Goal: Transaction & Acquisition: Book appointment/travel/reservation

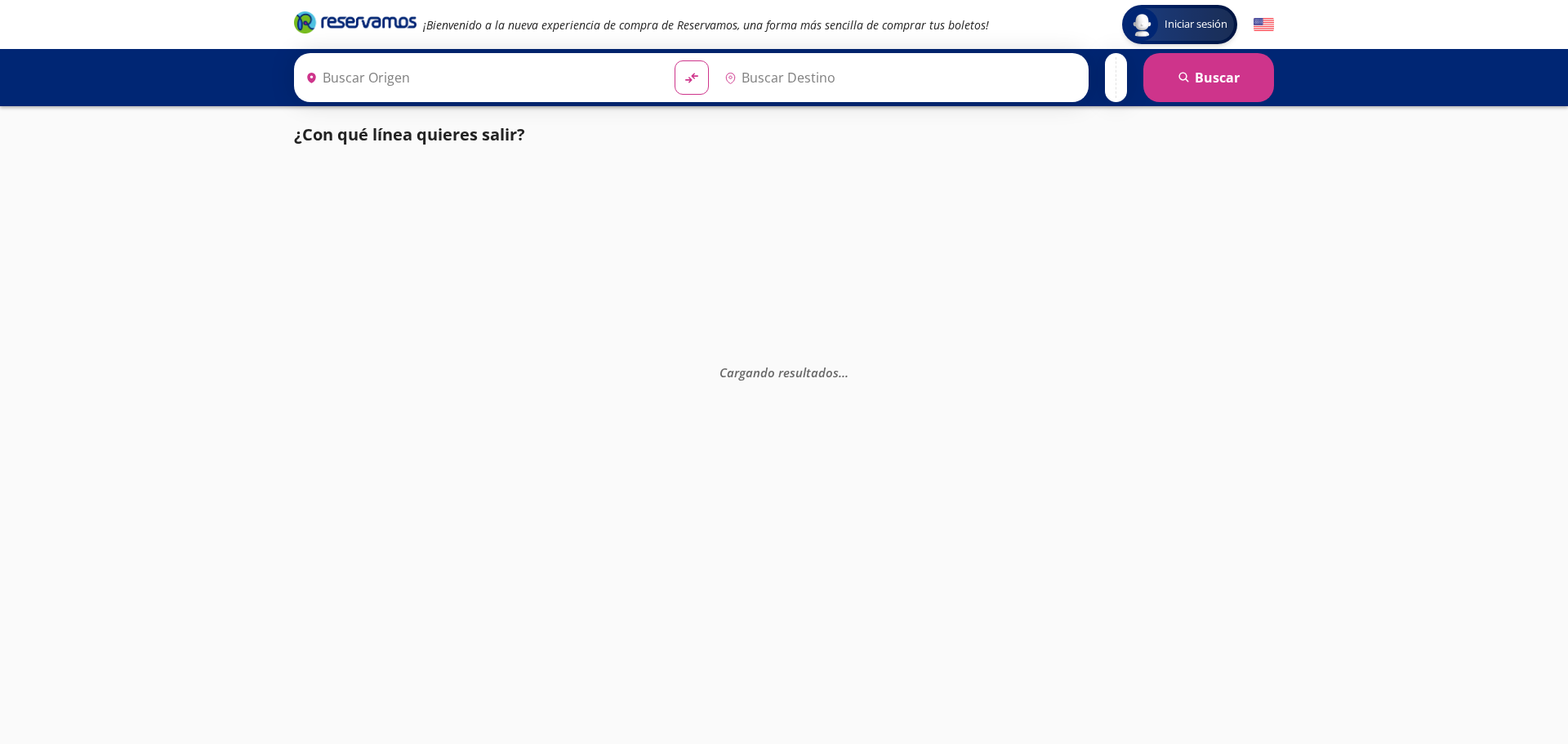
type input "[GEOGRAPHIC_DATA], [GEOGRAPHIC_DATA]"
type input "Tuxtla [PERSON_NAME], [GEOGRAPHIC_DATA]"
type input "Acapulco, [GEOGRAPHIC_DATA]"
type input "[GEOGRAPHIC_DATA], [GEOGRAPHIC_DATA]"
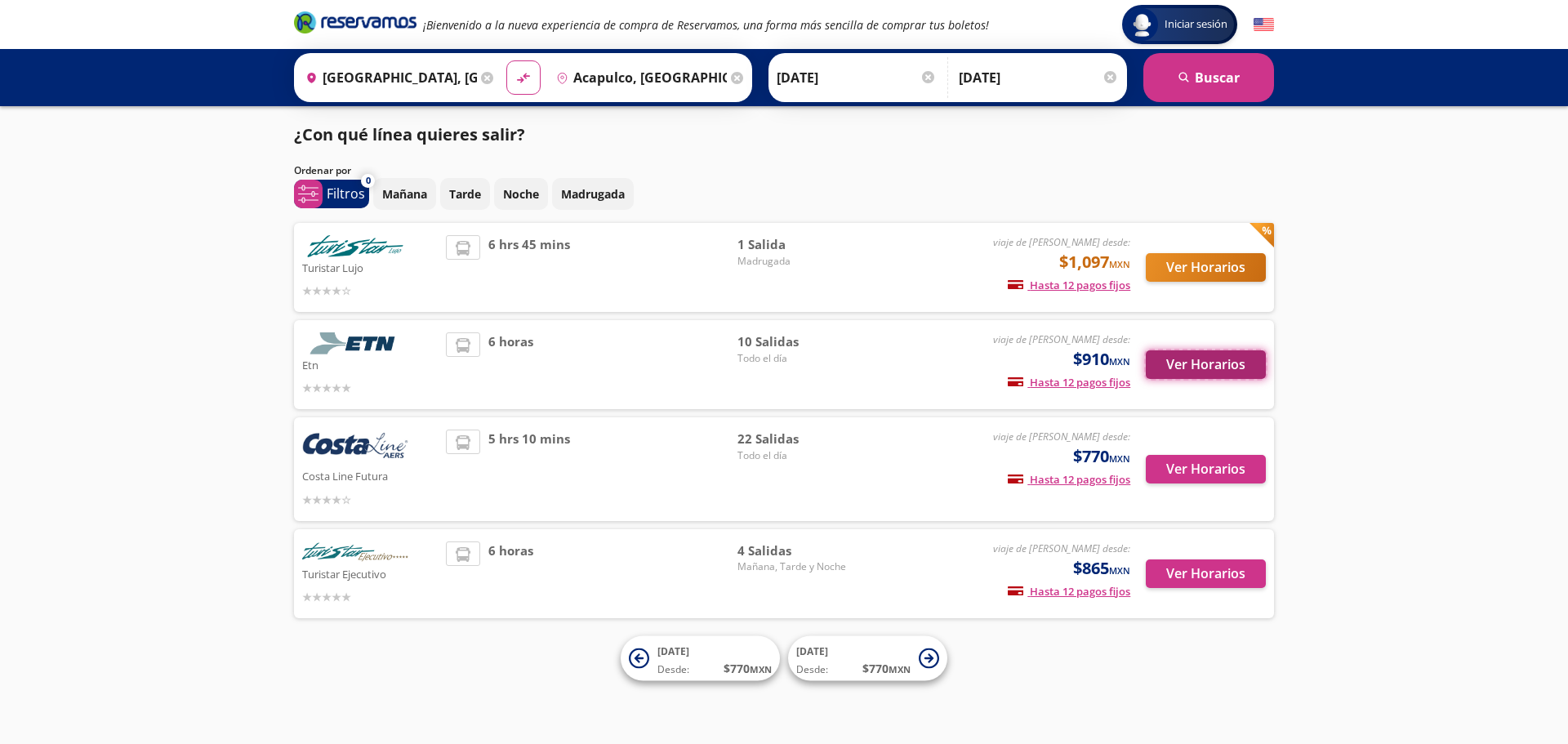
click at [1195, 379] on button "Ver Horarios" at bounding box center [1206, 364] width 120 height 28
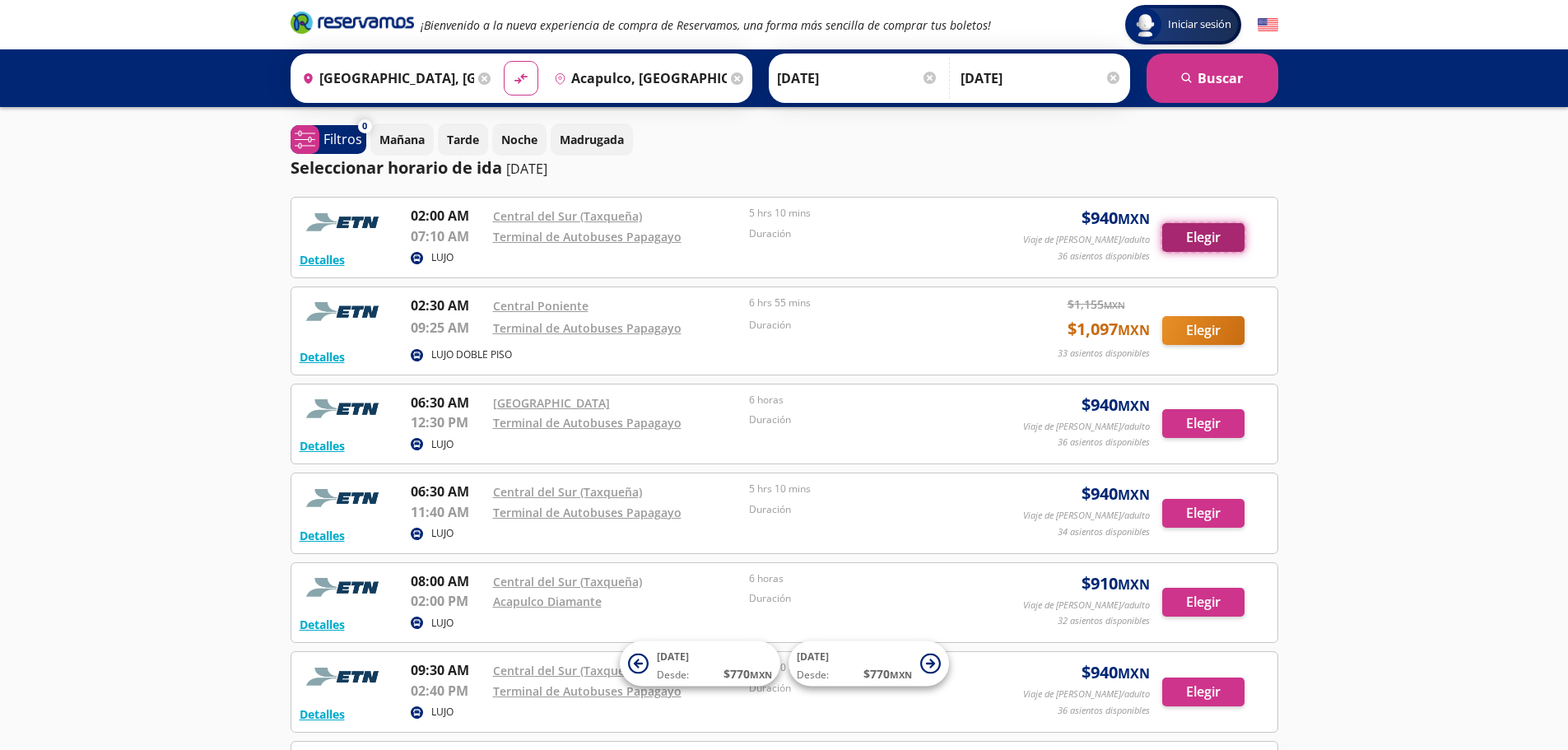
click at [1197, 241] on button "Elegir" at bounding box center [1202, 237] width 82 height 29
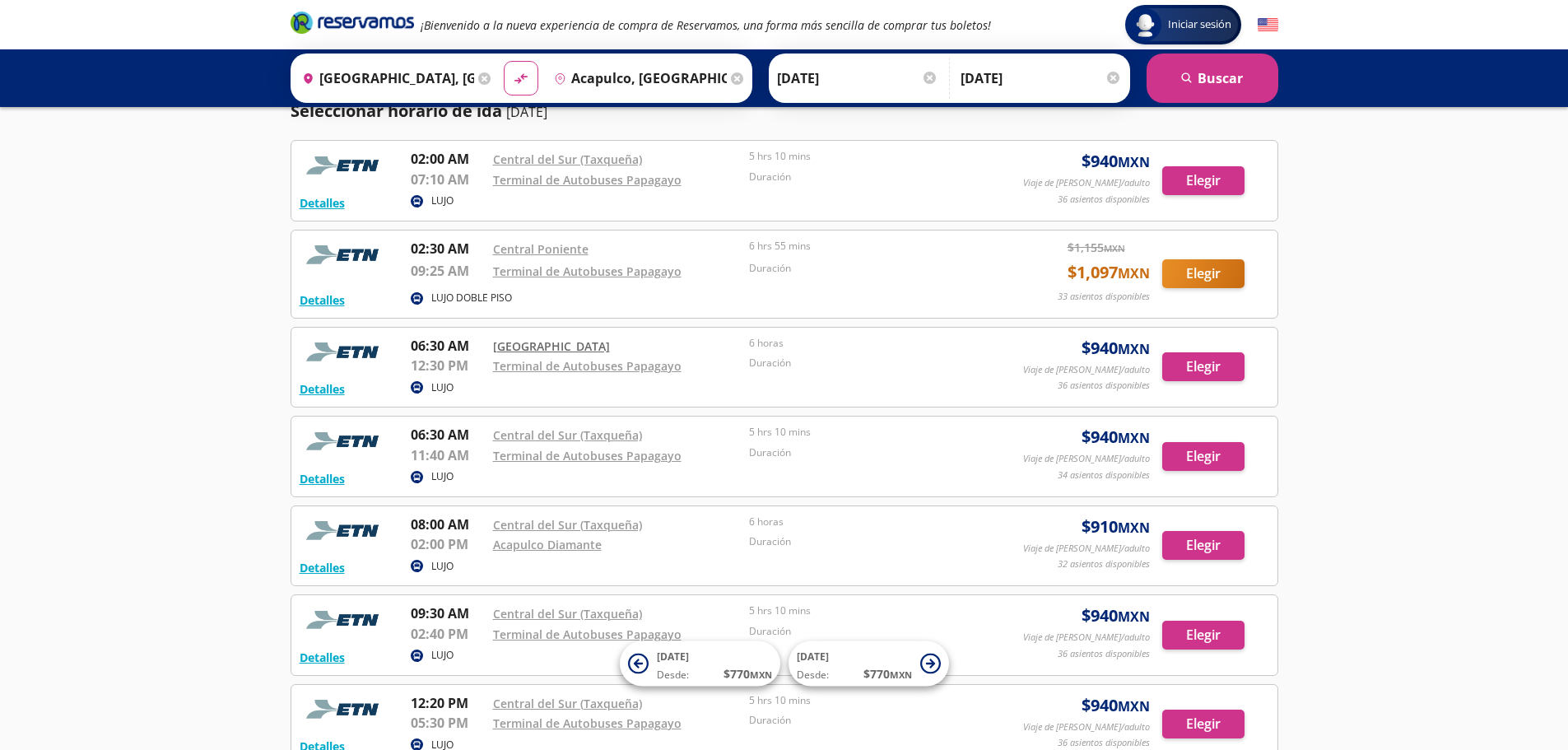
scroll to position [82, 0]
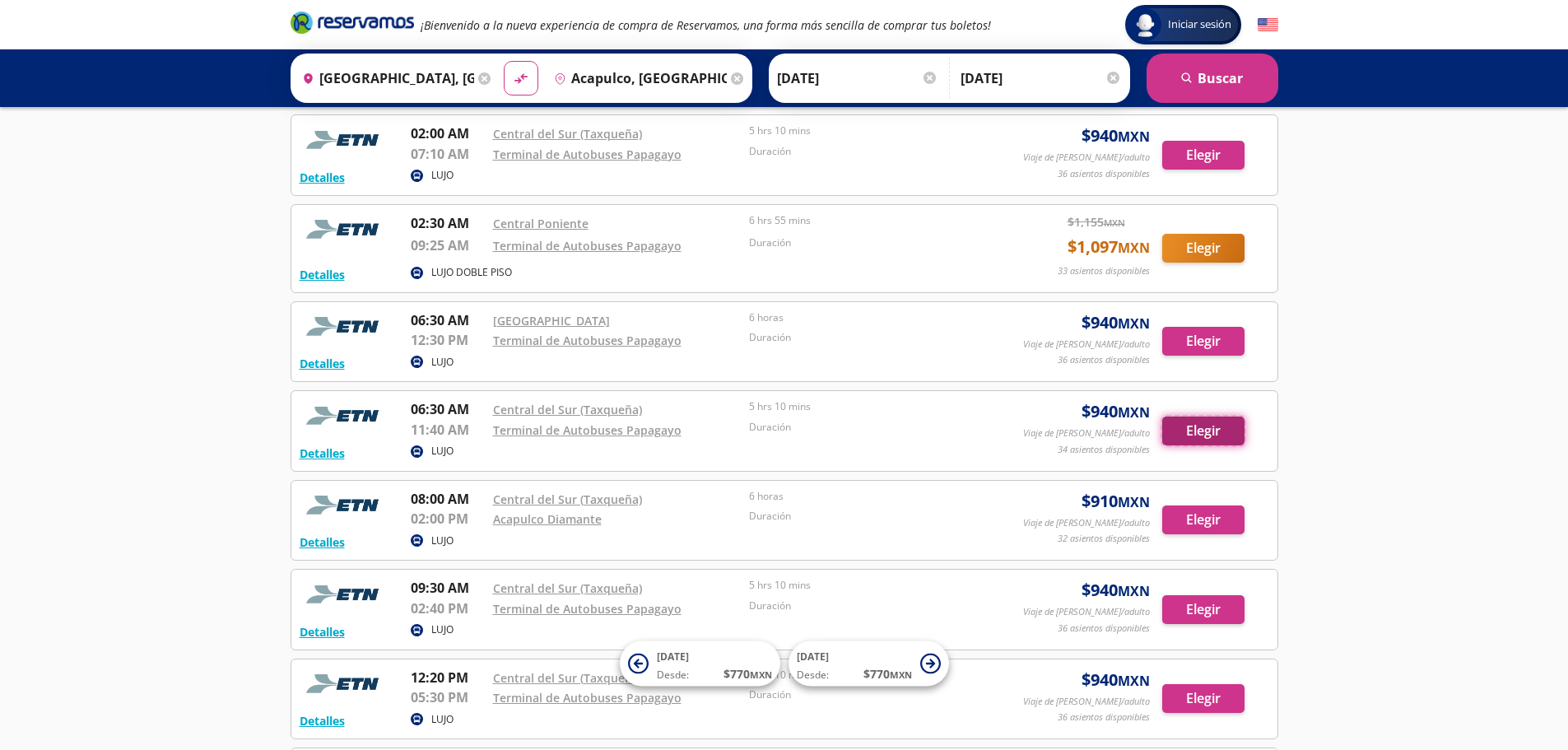
click at [1195, 445] on button "Elegir" at bounding box center [1202, 431] width 82 height 29
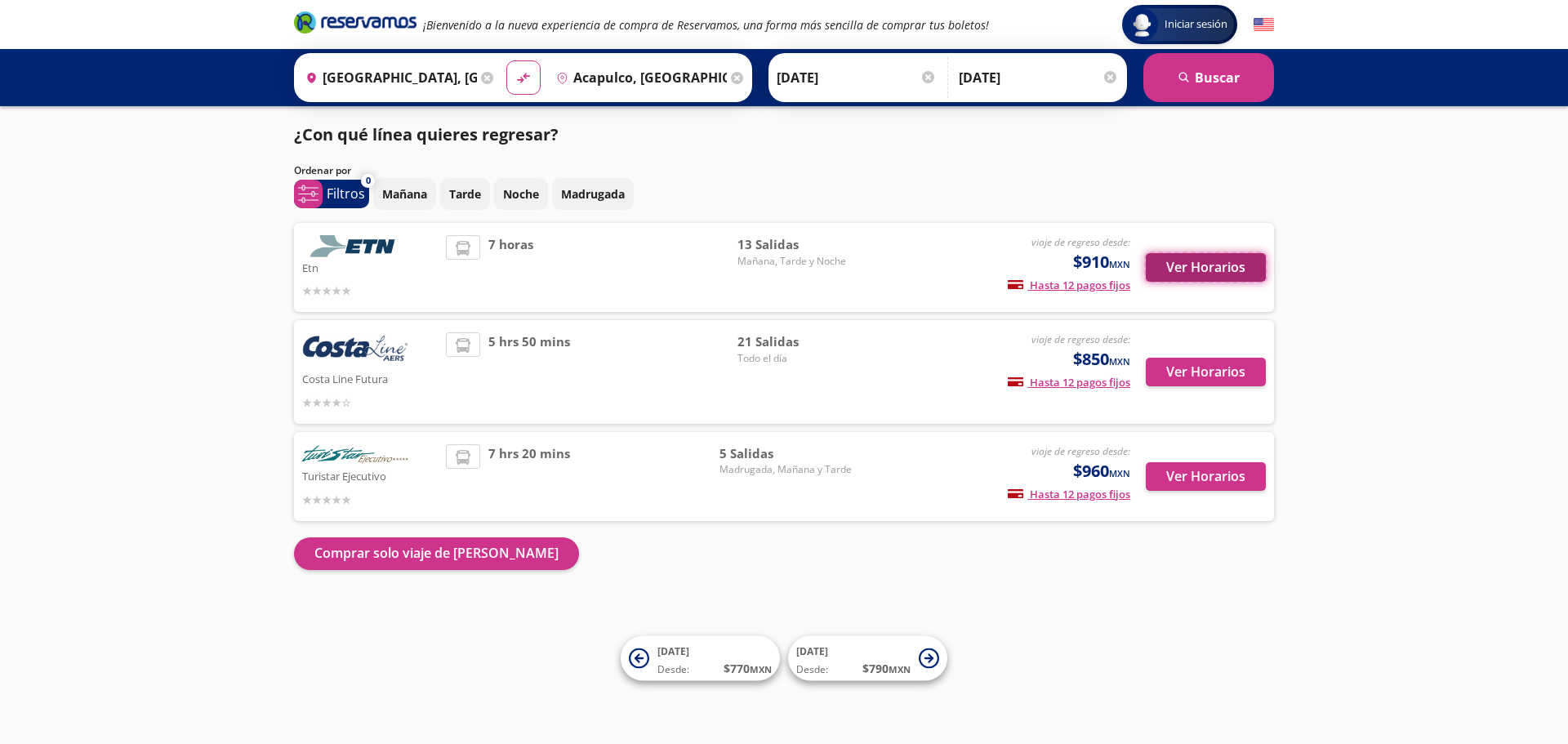
click at [1184, 266] on button "Ver Horarios" at bounding box center [1206, 267] width 120 height 28
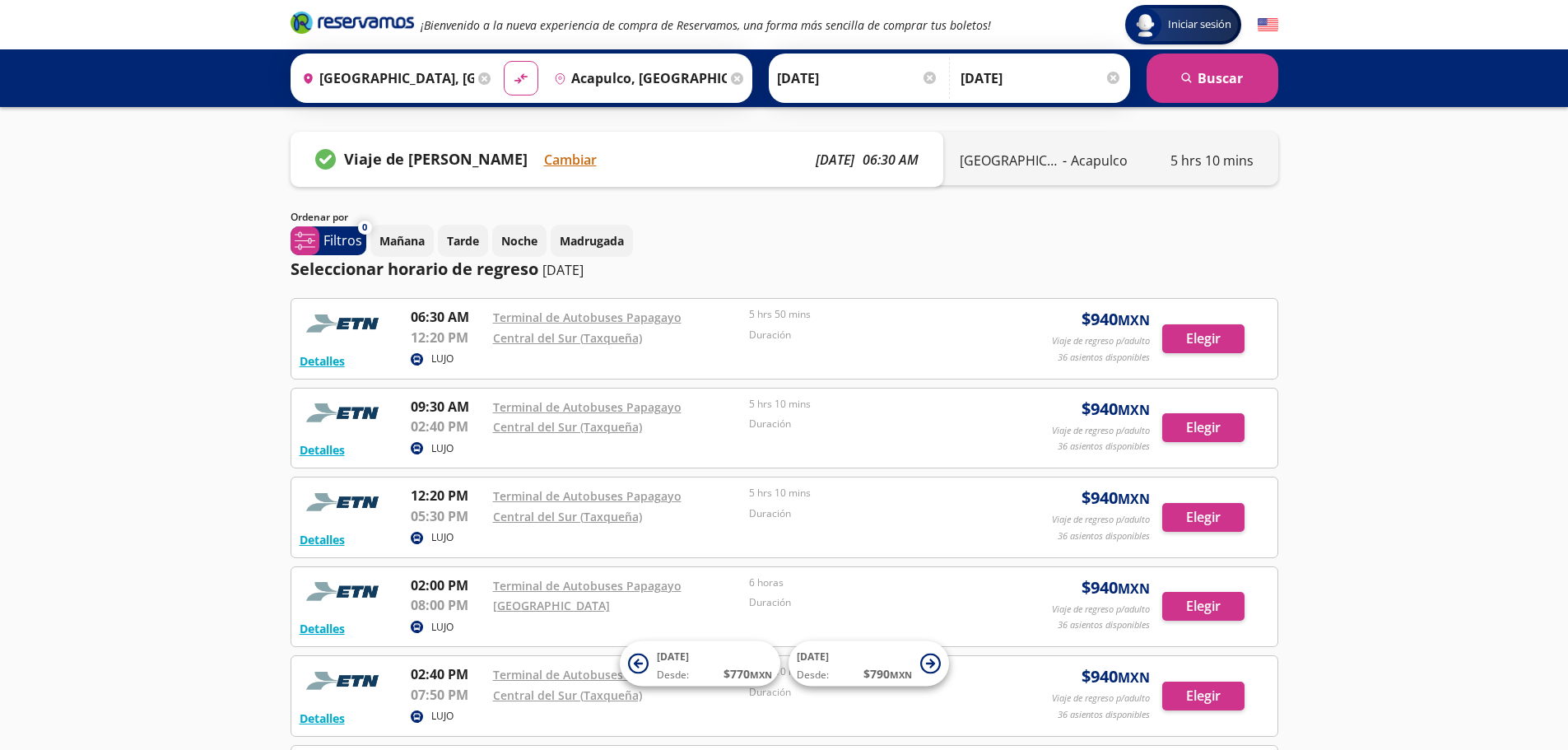
scroll to position [165, 0]
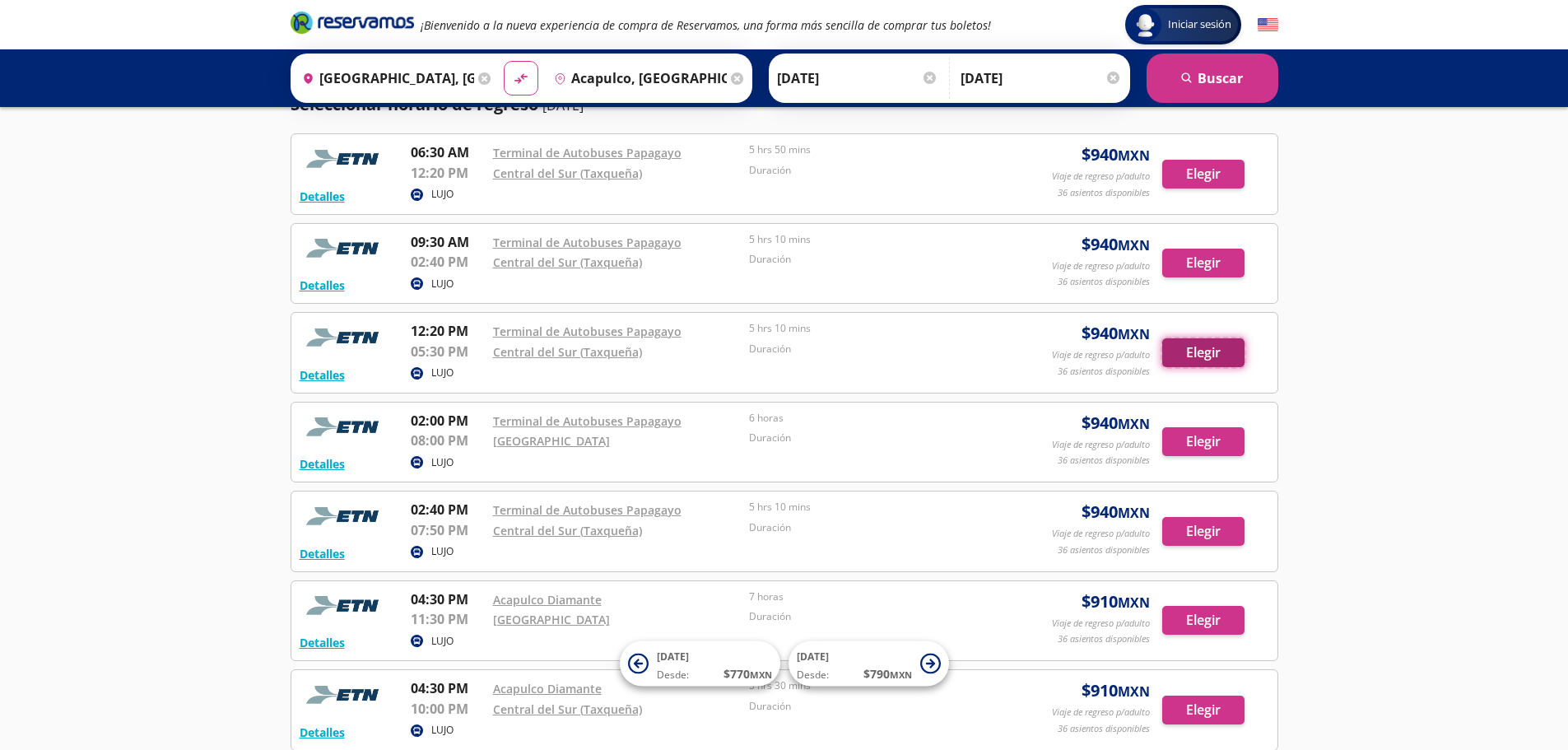
click at [1187, 367] on button "Elegir" at bounding box center [1202, 352] width 82 height 29
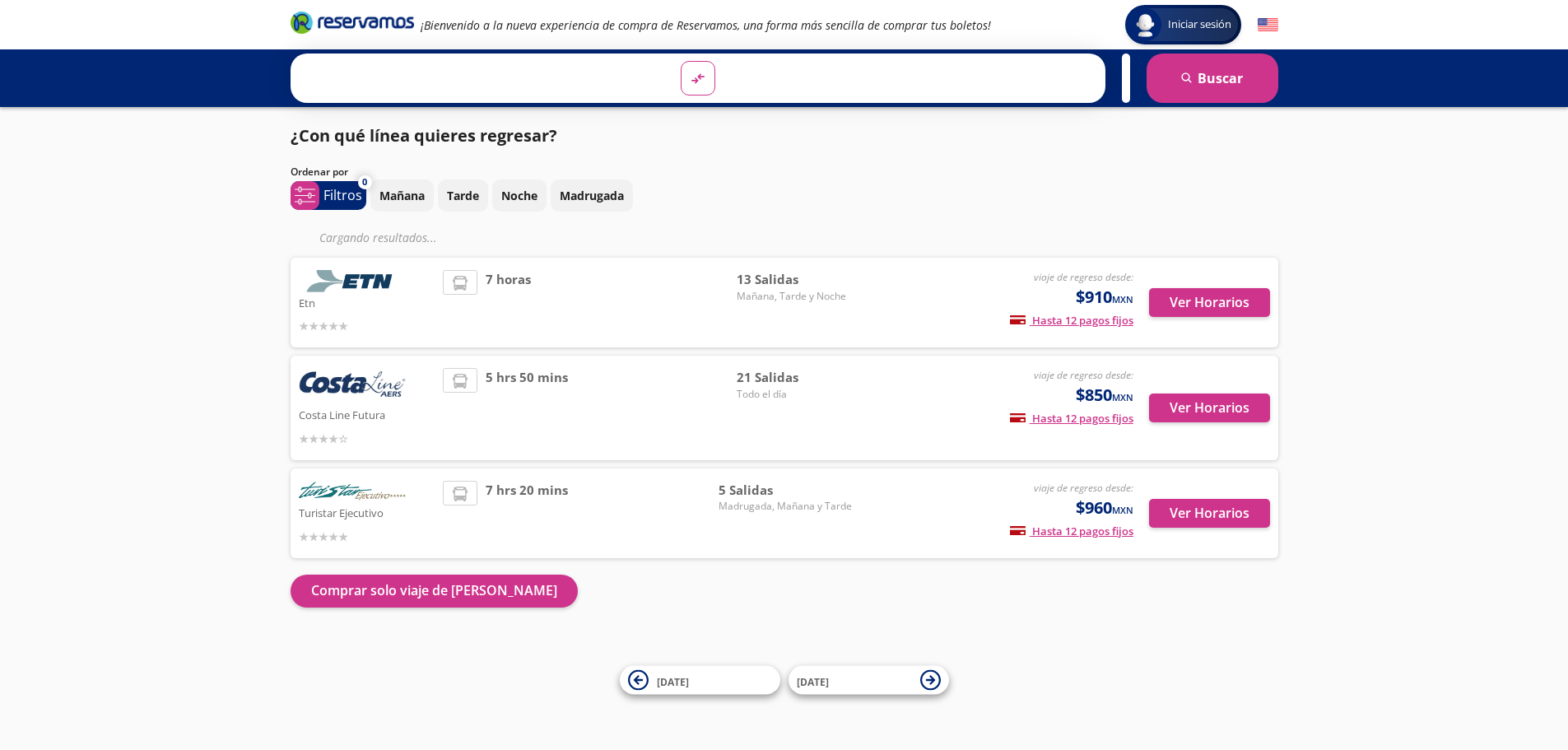
scroll to position [82, 0]
